Goal: Information Seeking & Learning: Learn about a topic

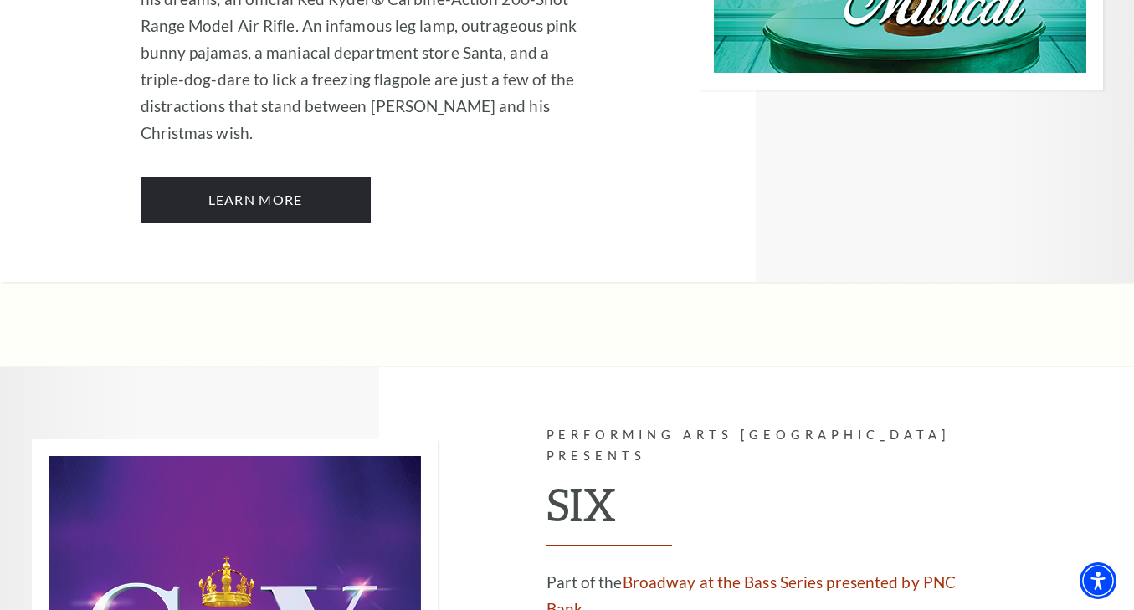
scroll to position [5960, 0]
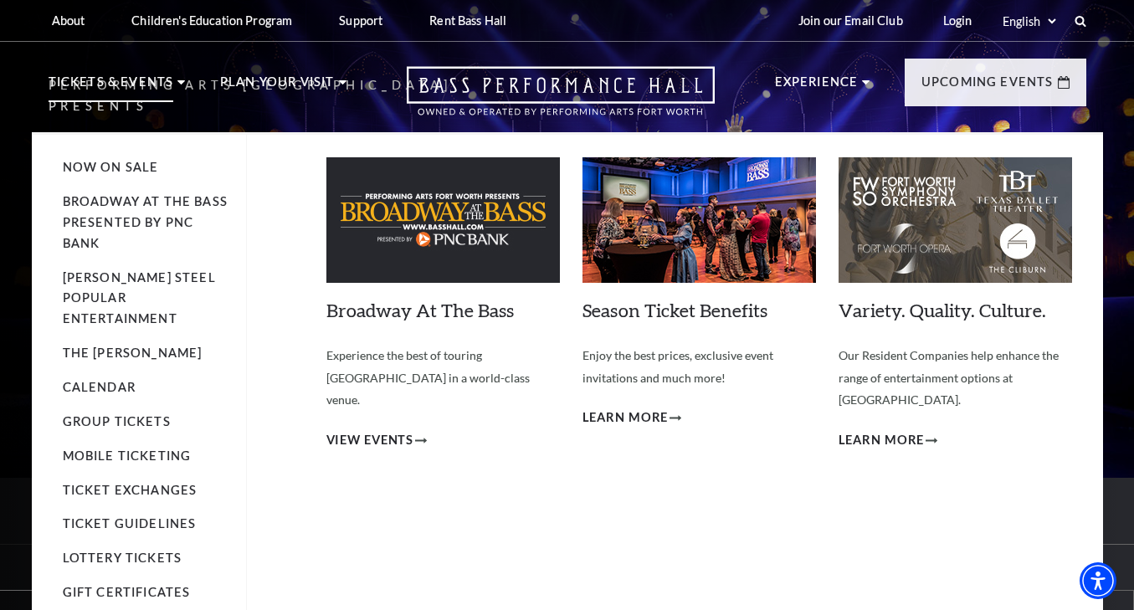
click at [126, 82] on p "Tickets & Events" at bounding box center [112, 87] width 126 height 30
click at [91, 168] on link "Now On Sale" at bounding box center [111, 167] width 96 height 14
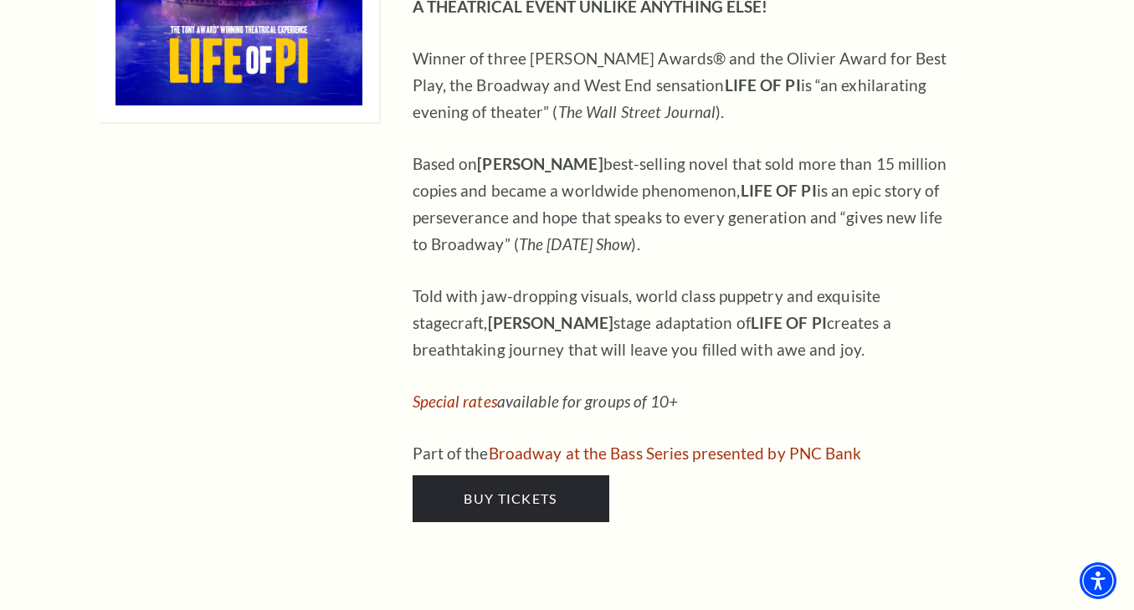
scroll to position [1801, 0]
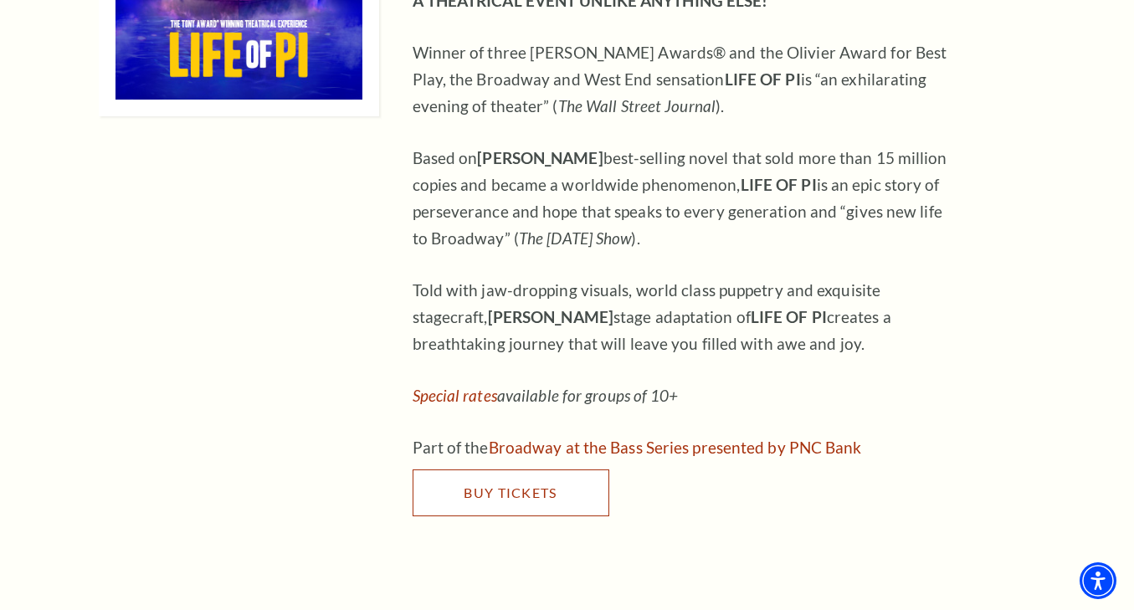
click at [520, 469] on link "Buy Tickets" at bounding box center [511, 492] width 197 height 47
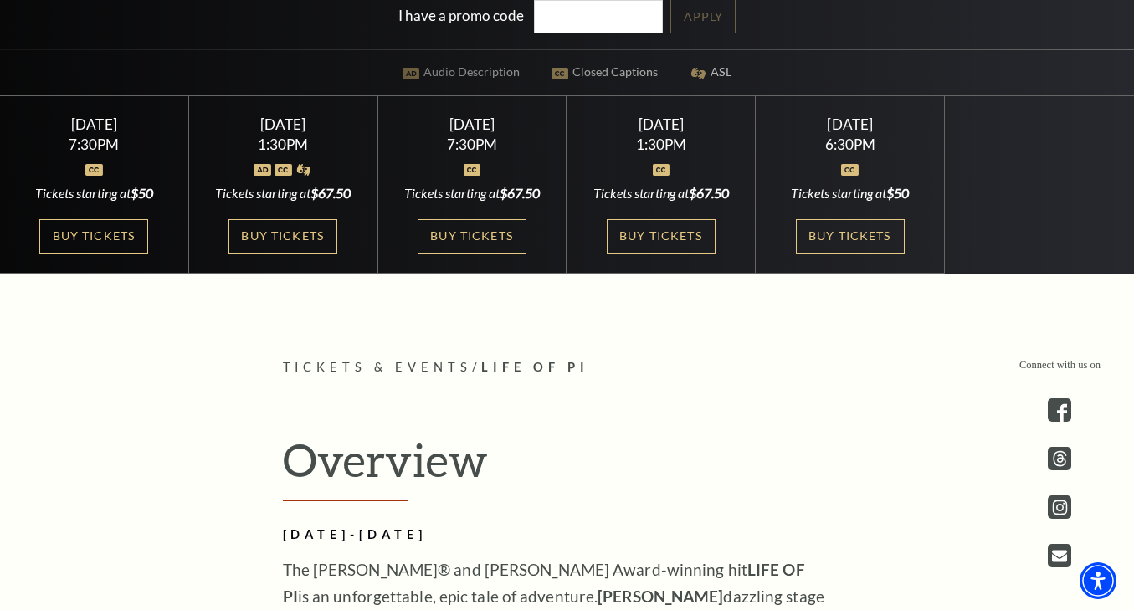
scroll to position [500, 0]
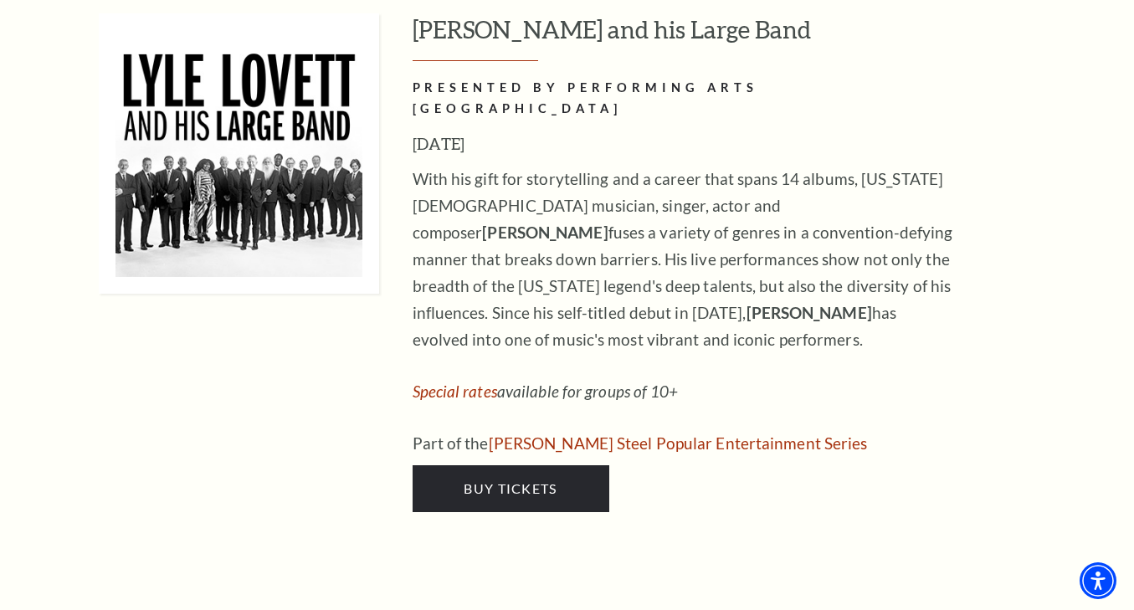
scroll to position [2029, 0]
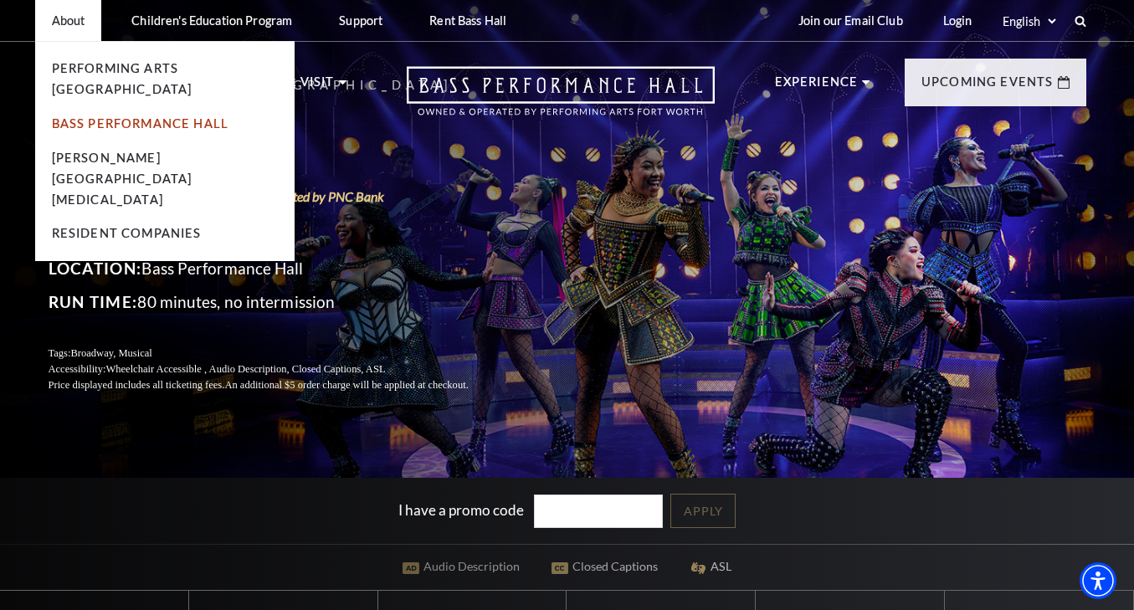
click at [77, 116] on link "Bass Performance Hall" at bounding box center [140, 123] width 177 height 14
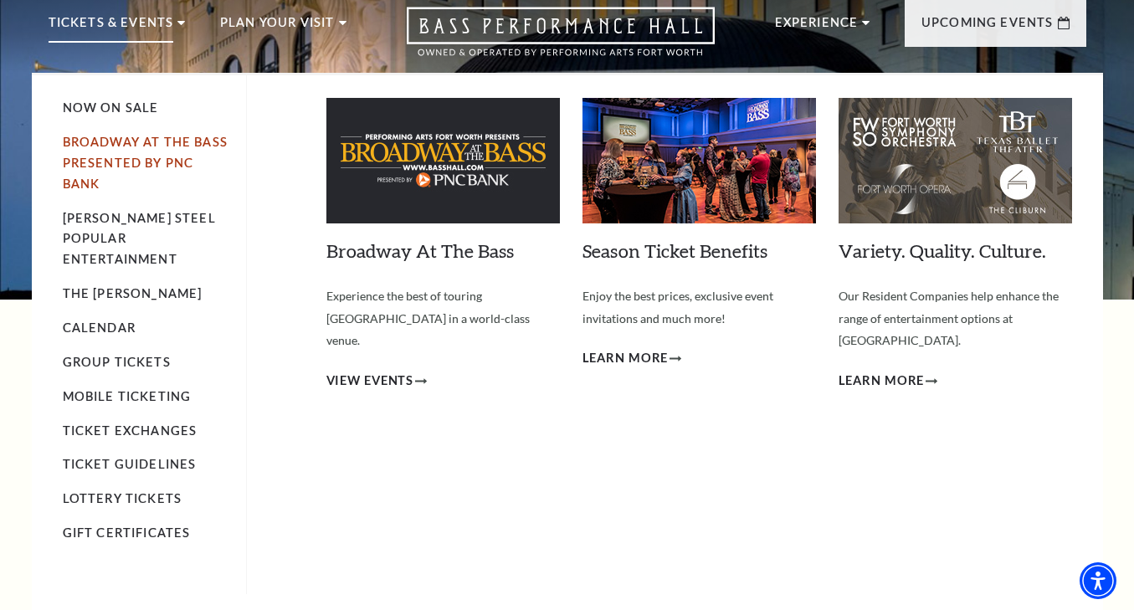
scroll to position [64, 0]
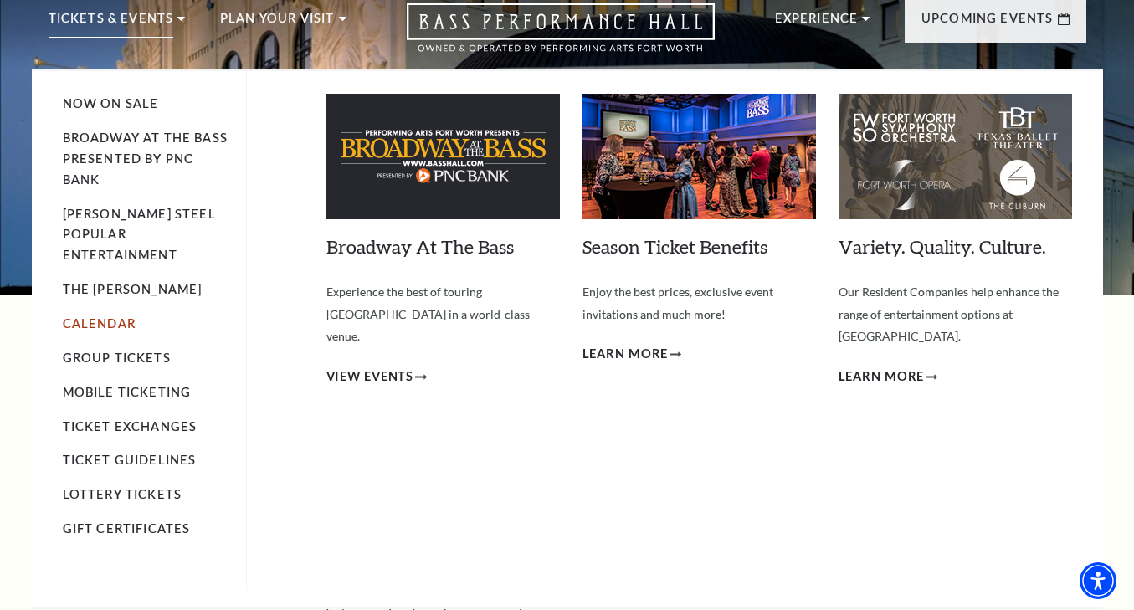
click at [94, 316] on link "Calendar" at bounding box center [99, 323] width 73 height 14
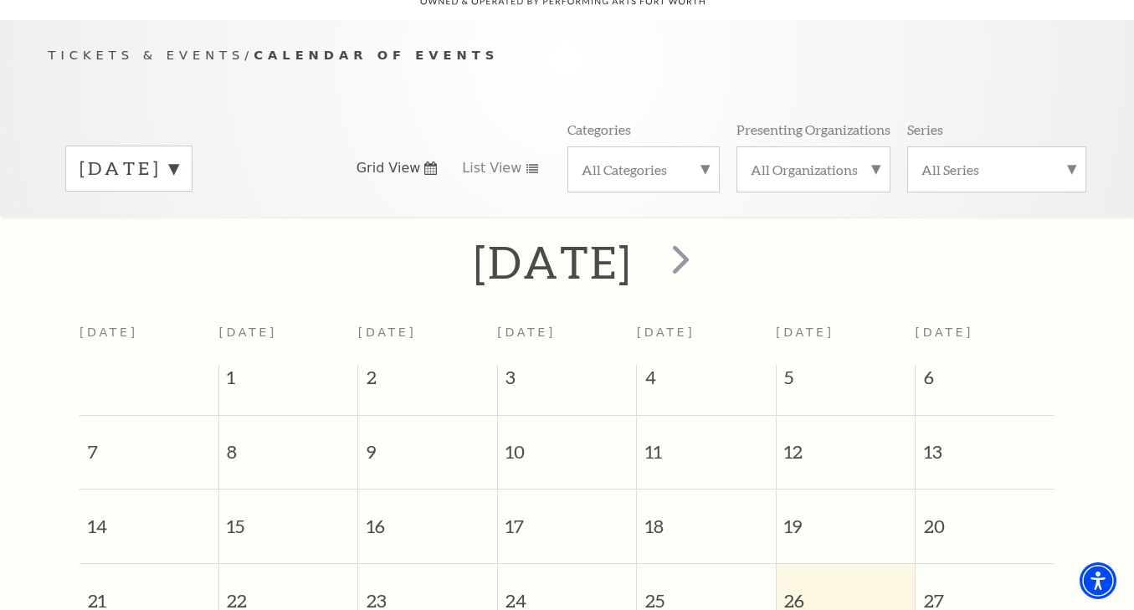
scroll to position [148, 0]
click at [192, 149] on div "September 2025" at bounding box center [128, 169] width 127 height 46
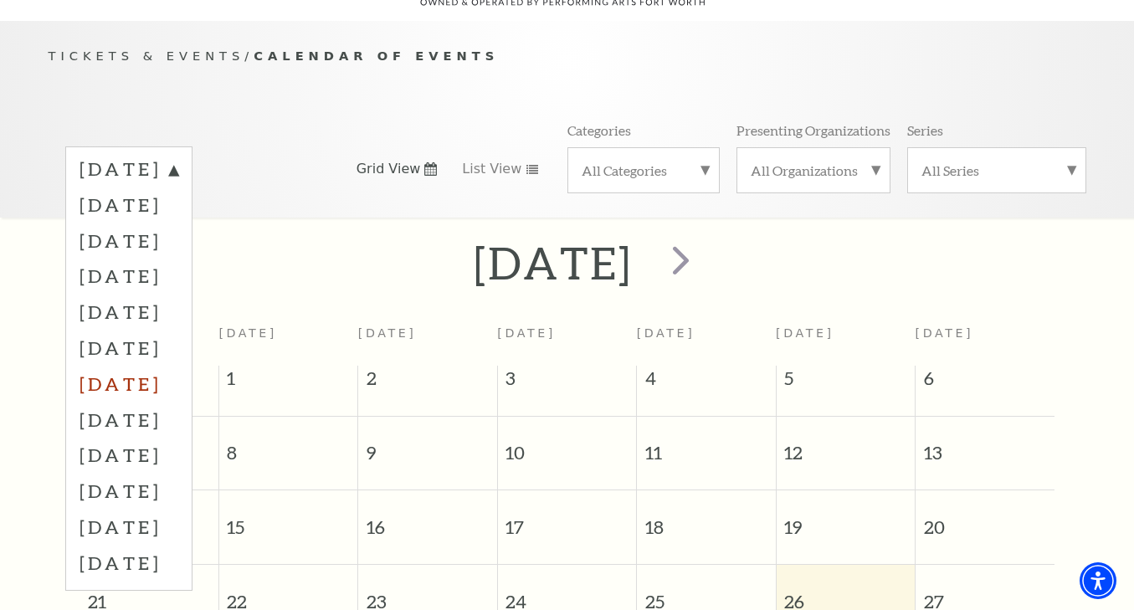
click at [174, 366] on label "March 2026" at bounding box center [128, 384] width 99 height 36
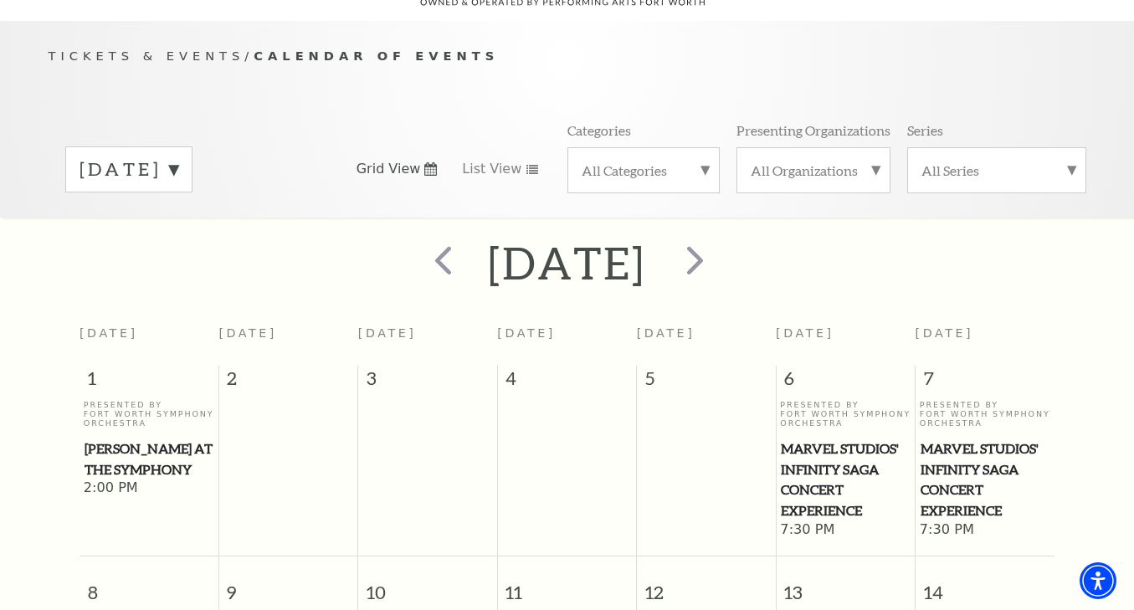
click at [178, 156] on label "March 2026" at bounding box center [128, 169] width 99 height 26
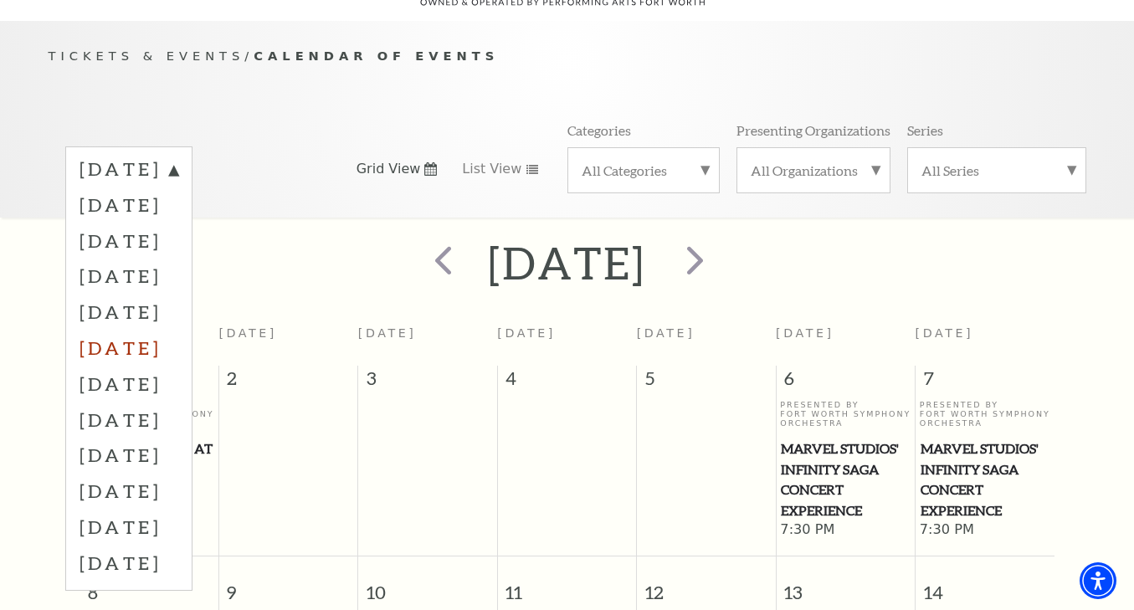
click at [155, 330] on label "February 2026" at bounding box center [128, 348] width 99 height 36
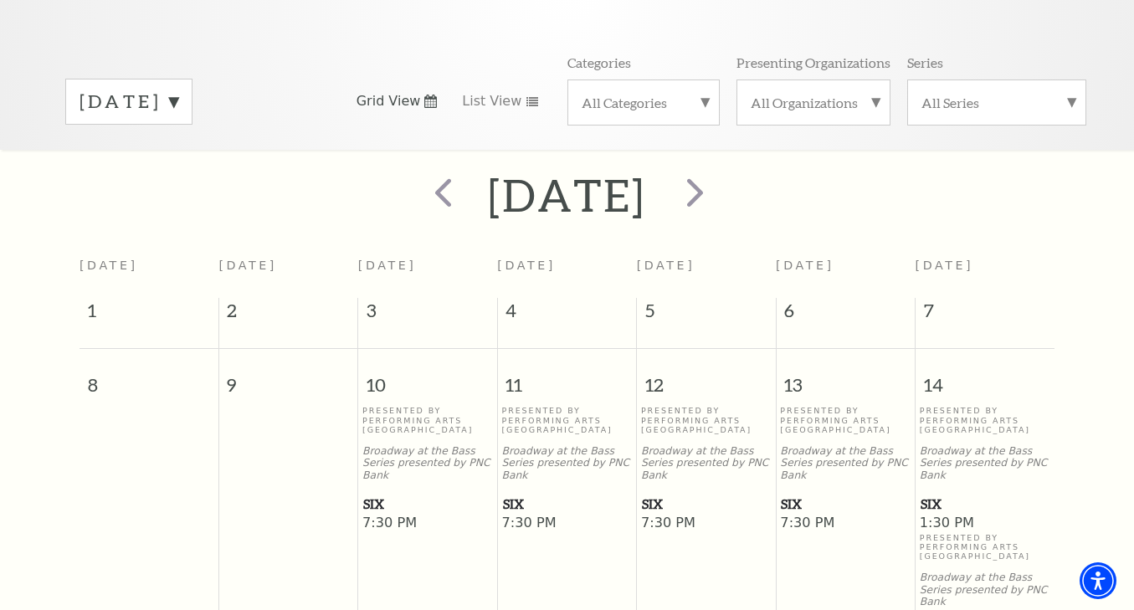
scroll to position [269, 0]
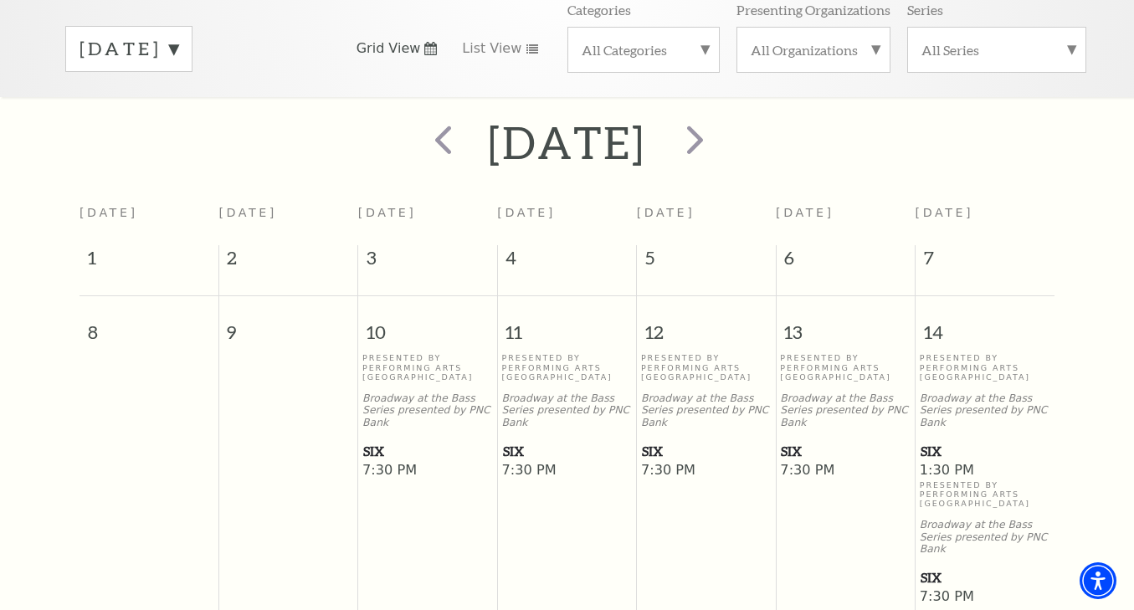
click at [375, 441] on span "SIX" at bounding box center [427, 451] width 129 height 21
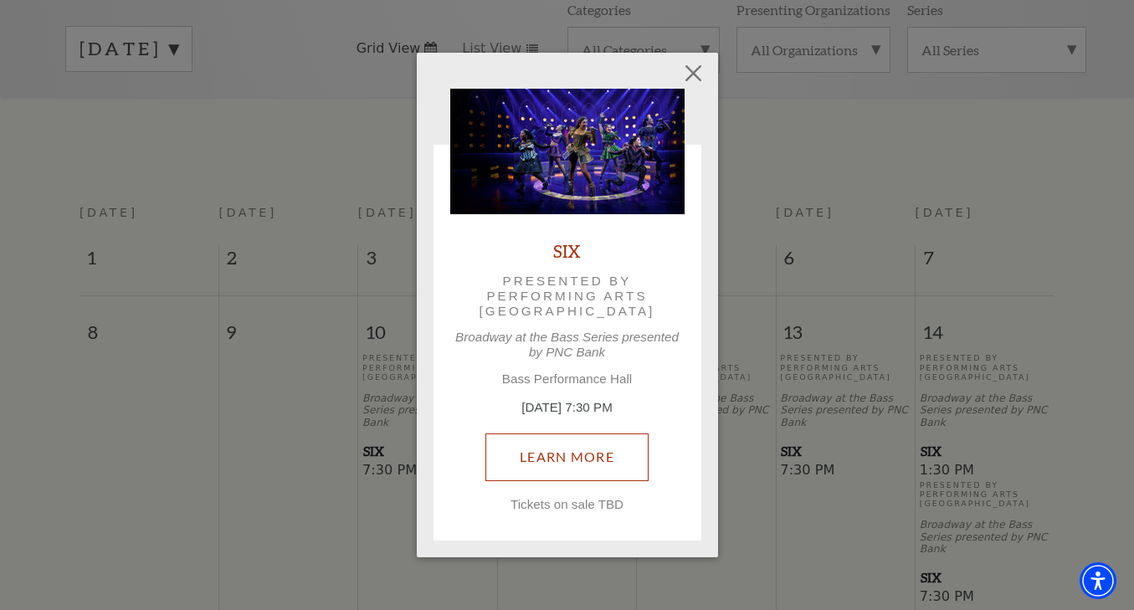
click at [576, 450] on link "Learn More" at bounding box center [566, 456] width 163 height 47
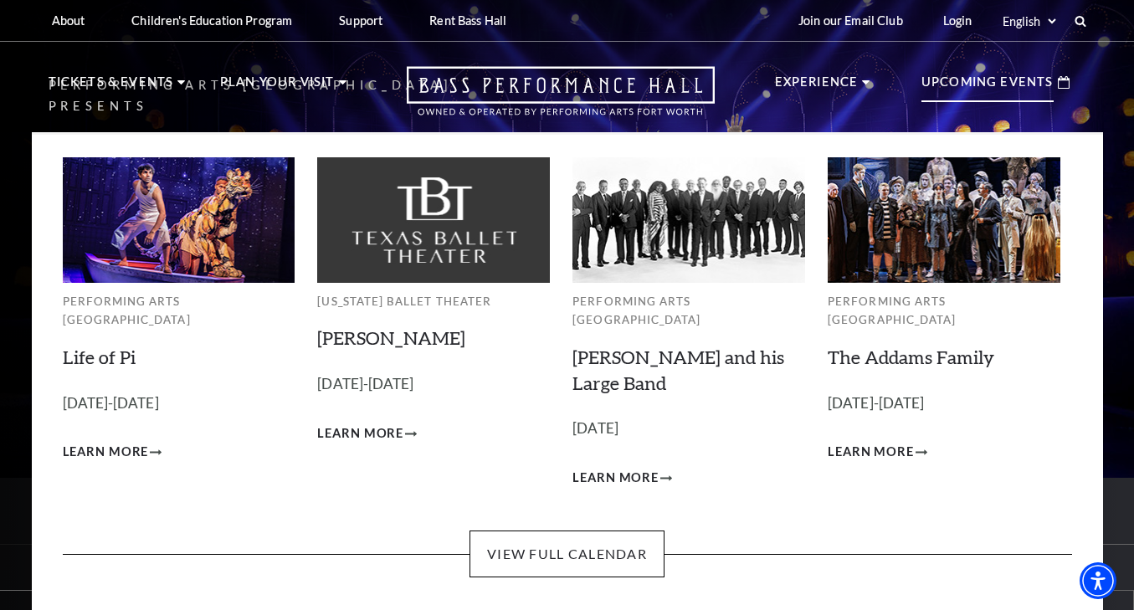
click at [1002, 84] on p "Upcoming Events" at bounding box center [987, 87] width 132 height 30
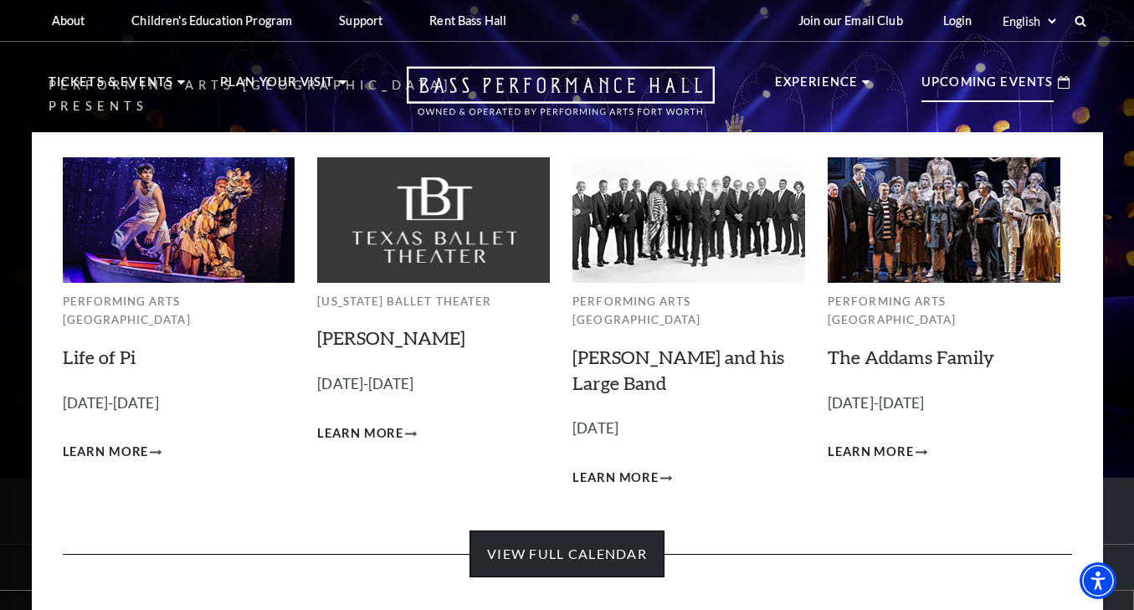
click at [547, 551] on link "View Full Calendar" at bounding box center [566, 554] width 195 height 47
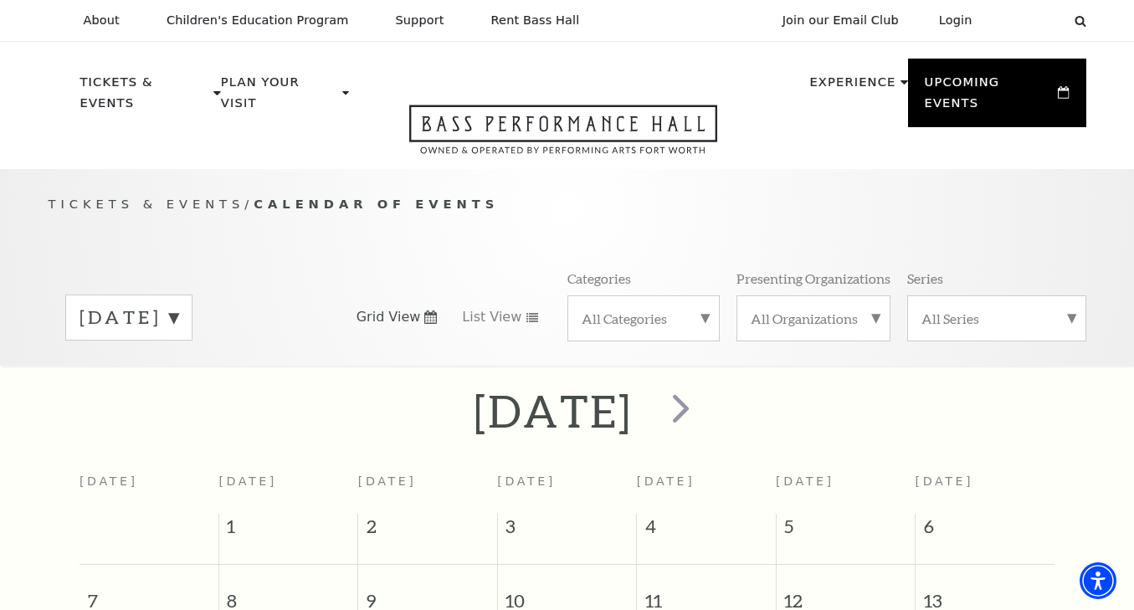
click at [178, 305] on label "September 2025" at bounding box center [128, 318] width 99 height 26
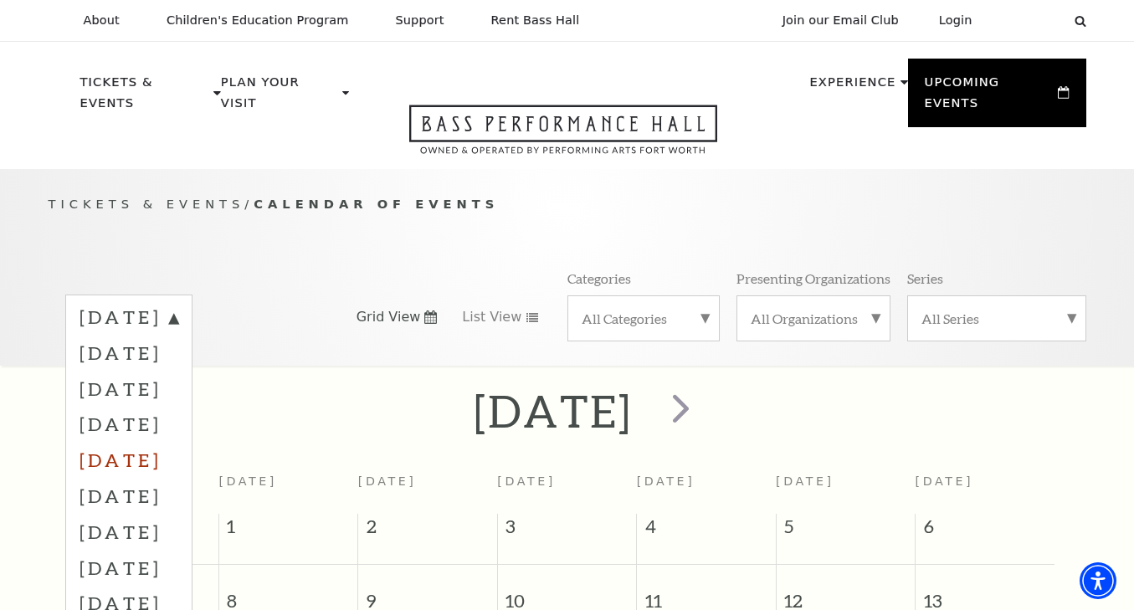
click at [178, 442] on label "January 2026" at bounding box center [128, 460] width 99 height 36
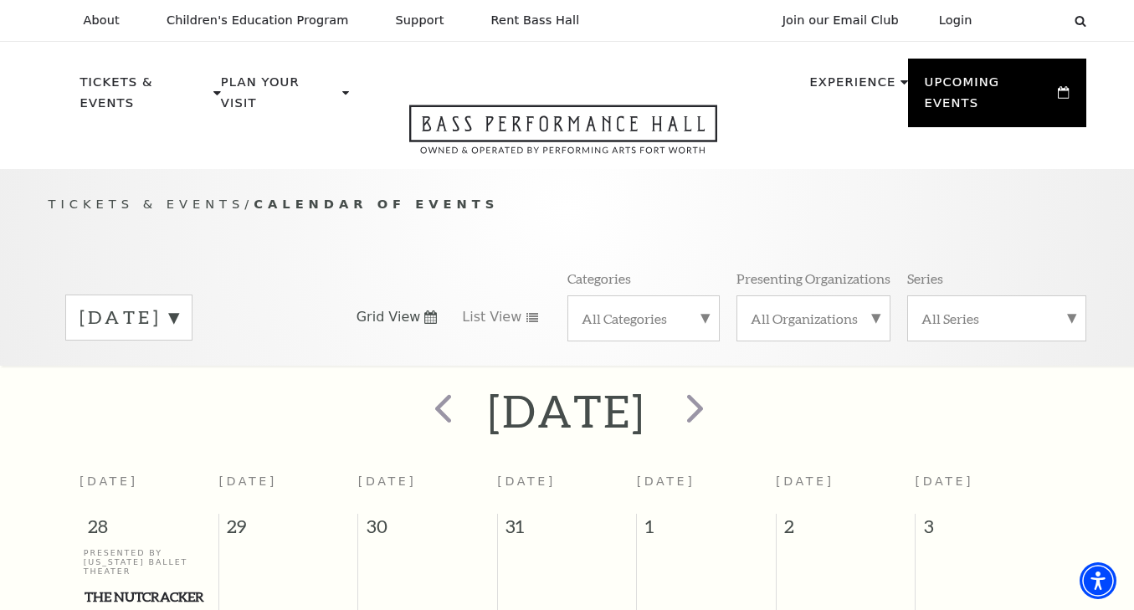
click at [178, 305] on label "January 2026" at bounding box center [128, 318] width 99 height 26
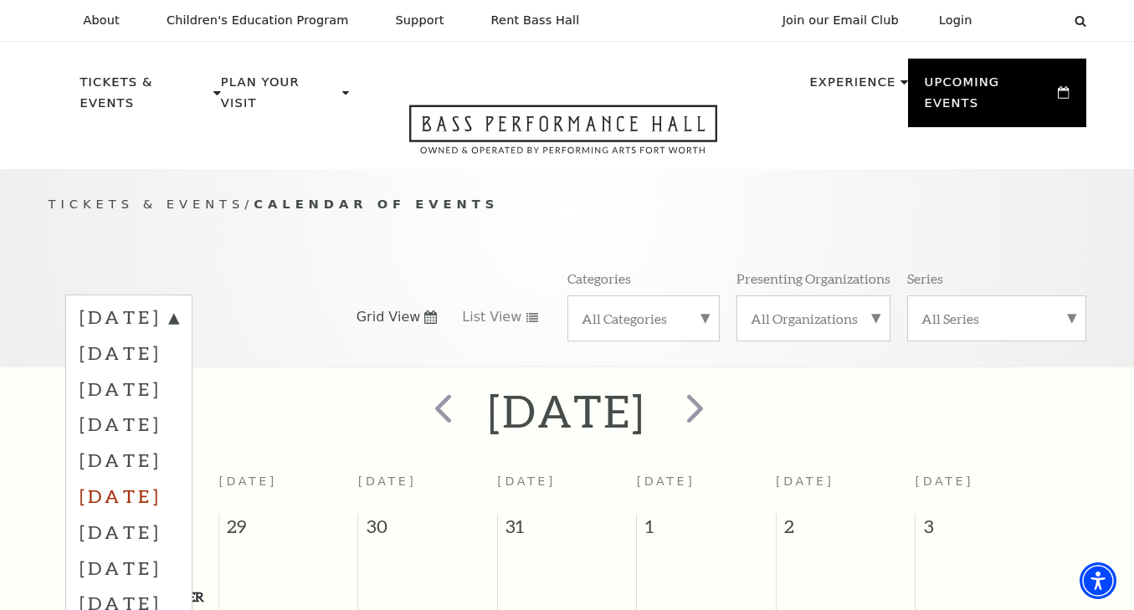
click at [178, 478] on label "February 2026" at bounding box center [128, 496] width 99 height 36
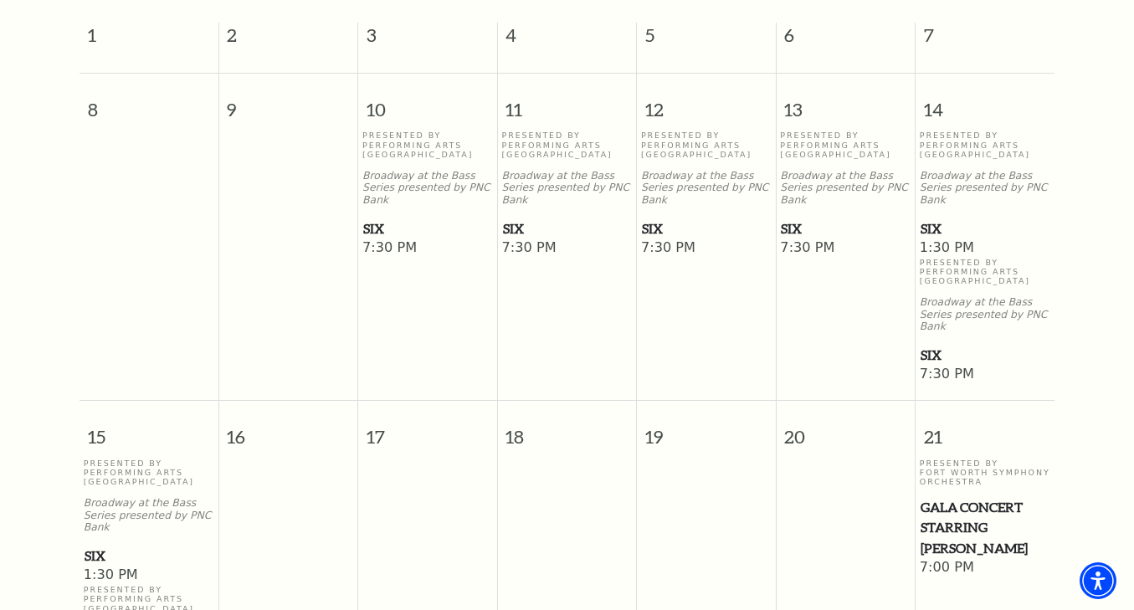
scroll to position [499, 0]
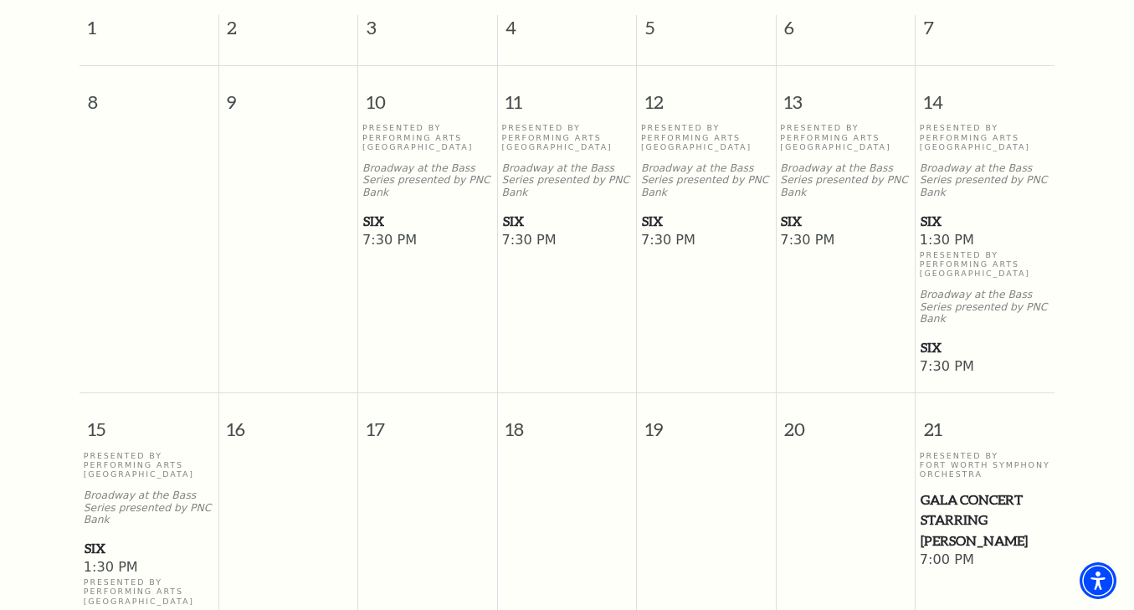
click at [414, 123] on p "Presented By Performing Arts Fort Worth" at bounding box center [427, 137] width 131 height 28
click at [386, 211] on span "SIX" at bounding box center [427, 221] width 129 height 21
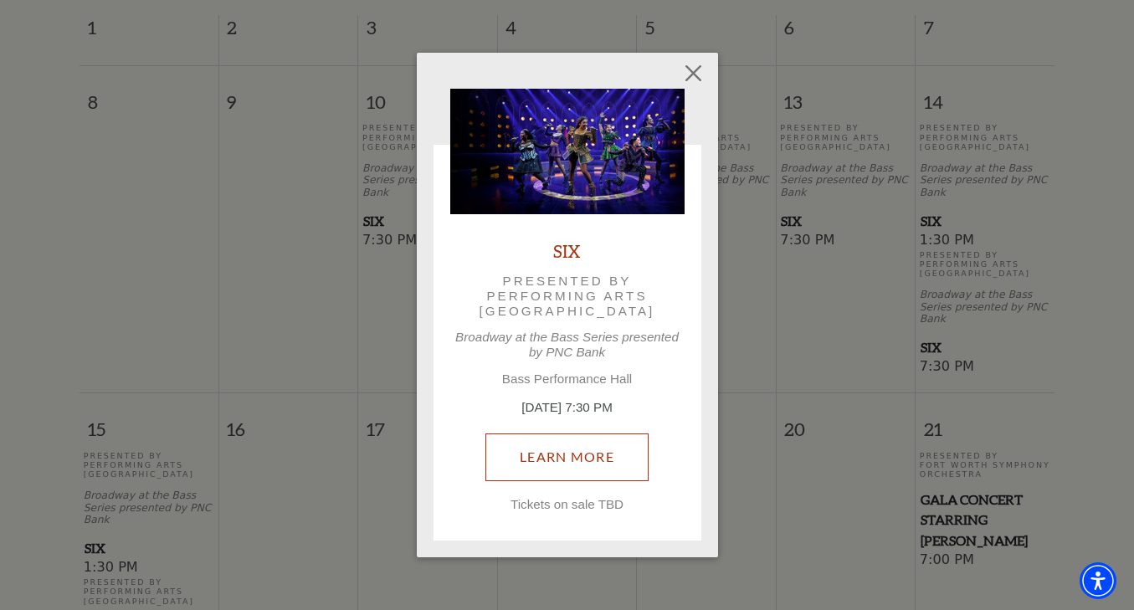
click at [557, 453] on link "Learn More" at bounding box center [566, 456] width 163 height 47
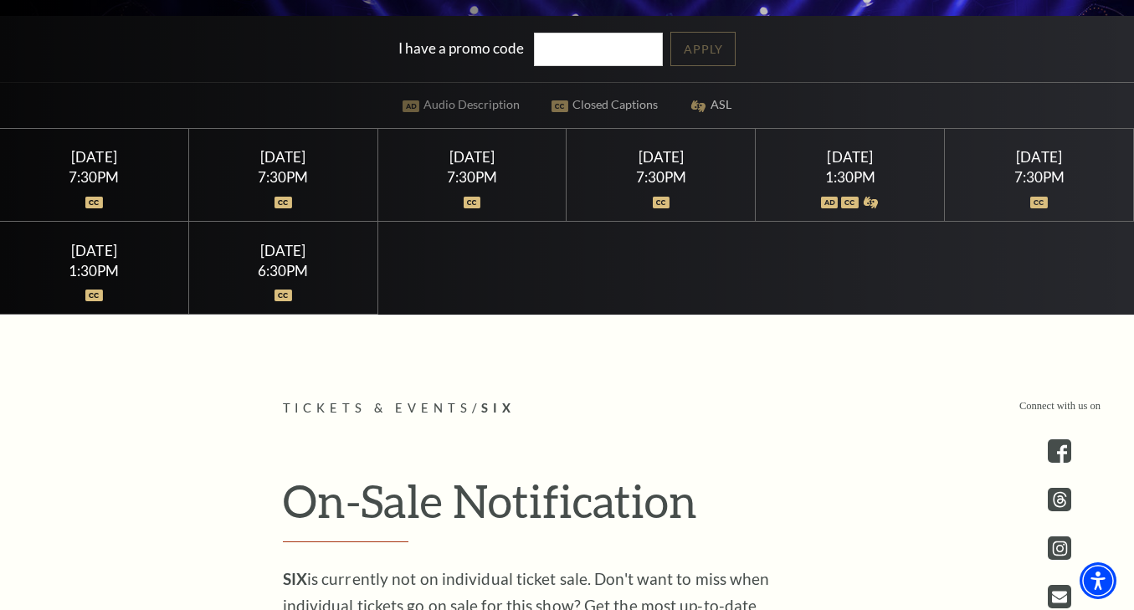
scroll to position [461, 0]
